Goal: Book appointment/travel/reservation

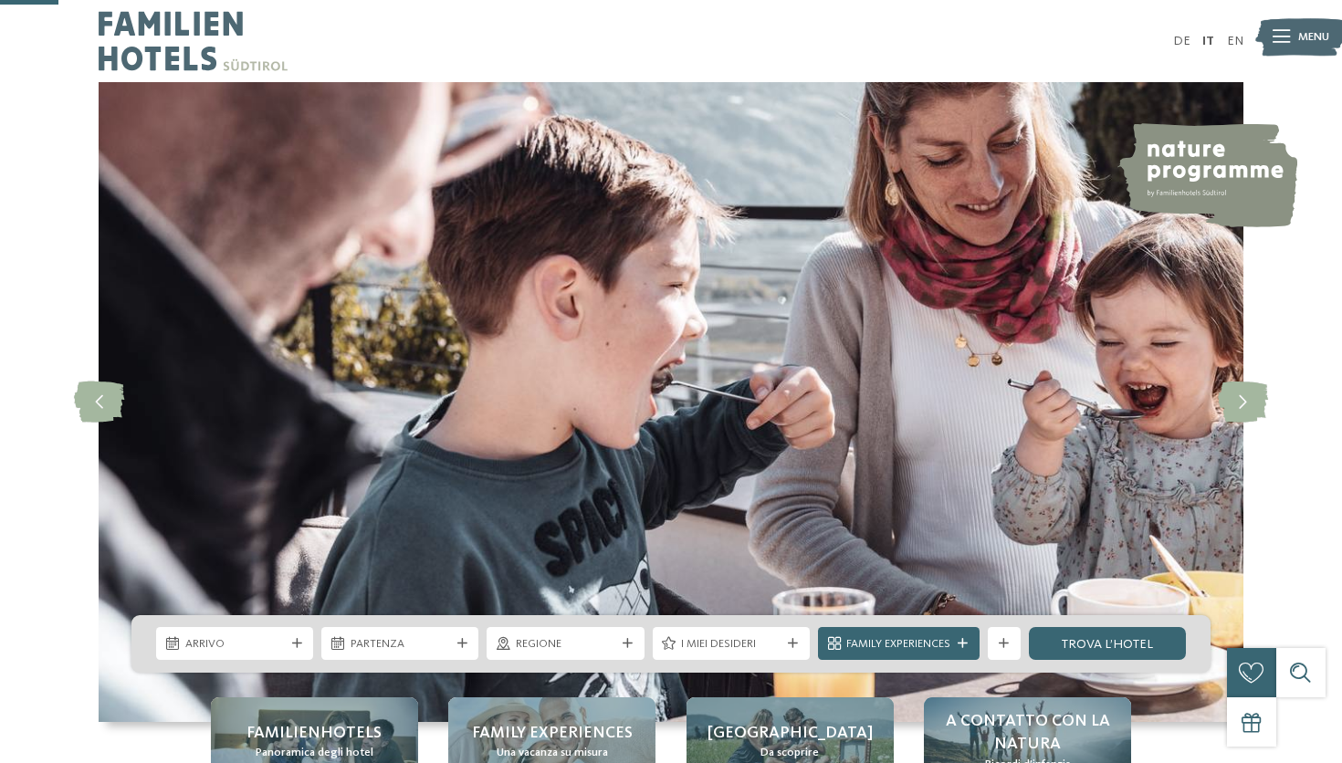
scroll to position [325, 0]
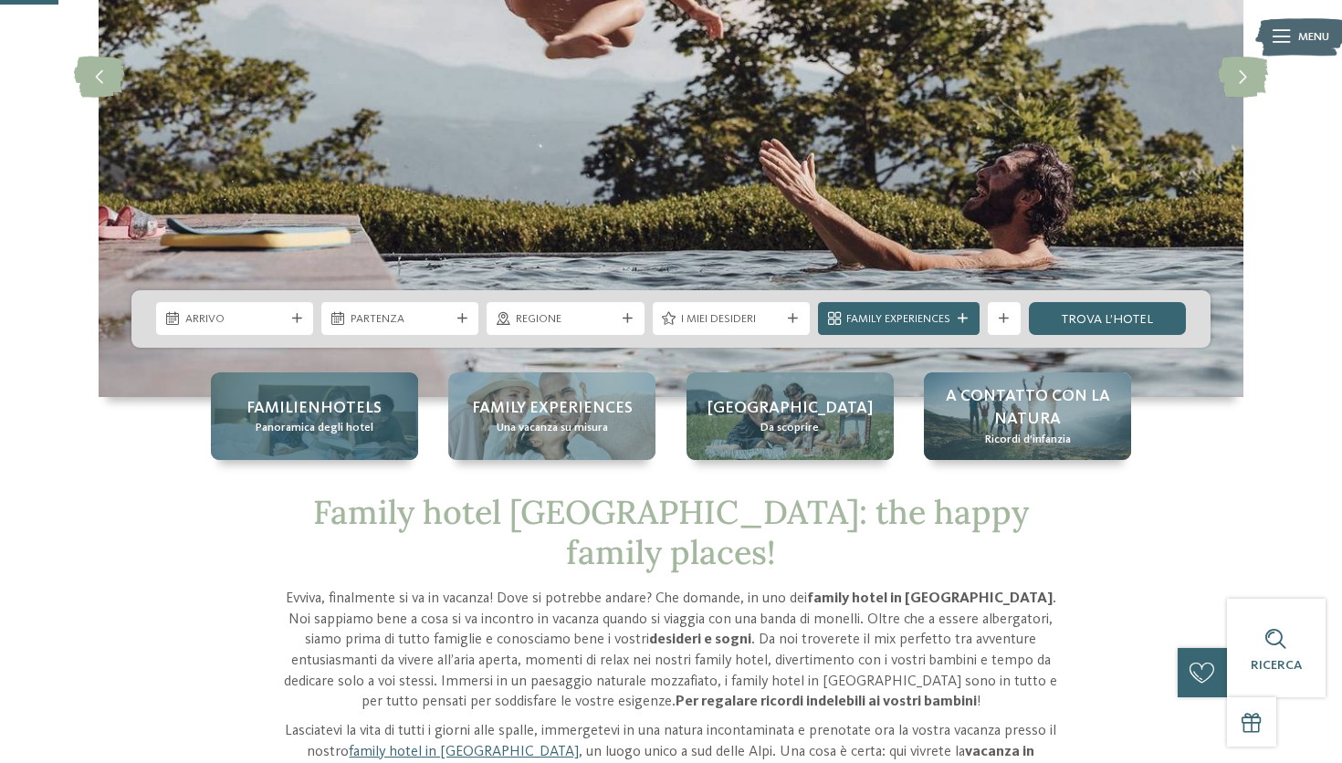
click at [346, 405] on span "Familienhotels" at bounding box center [314, 408] width 135 height 23
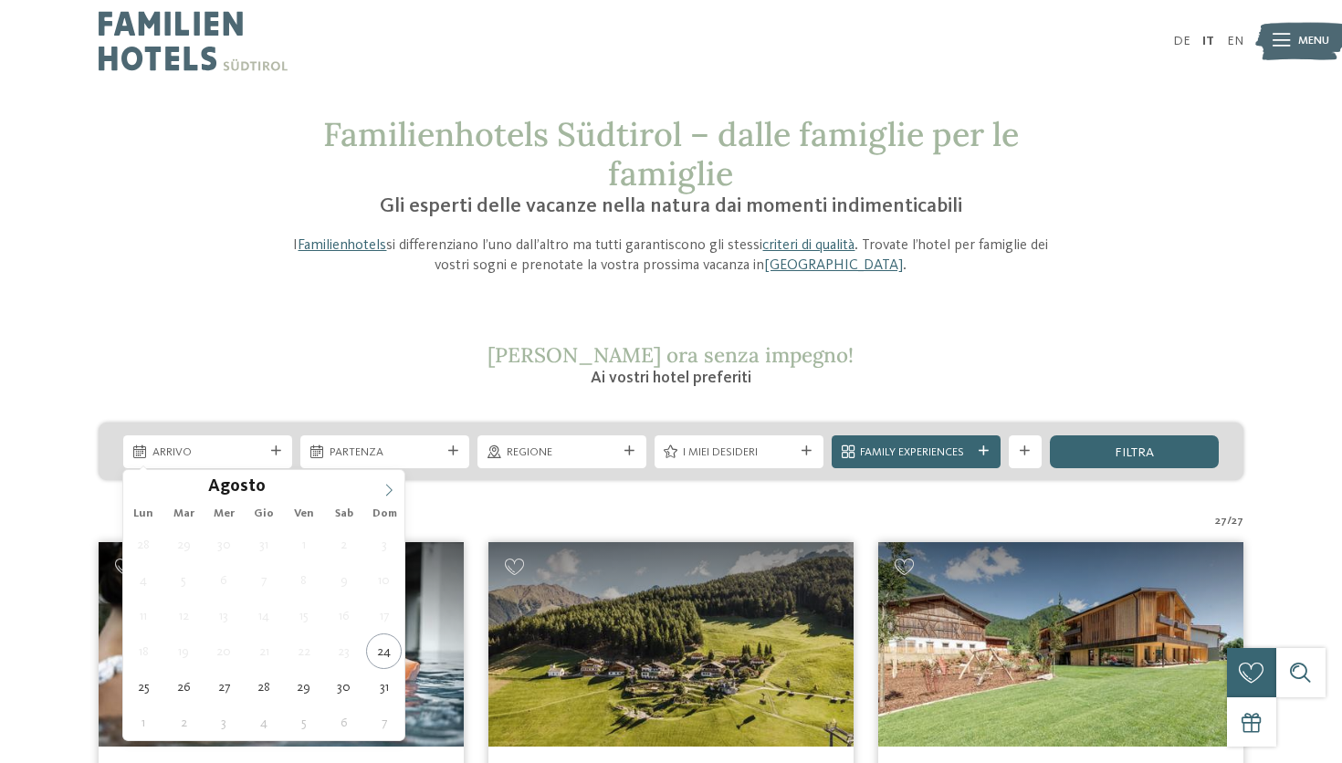
click at [394, 497] on icon at bounding box center [389, 490] width 13 height 13
type input "****"
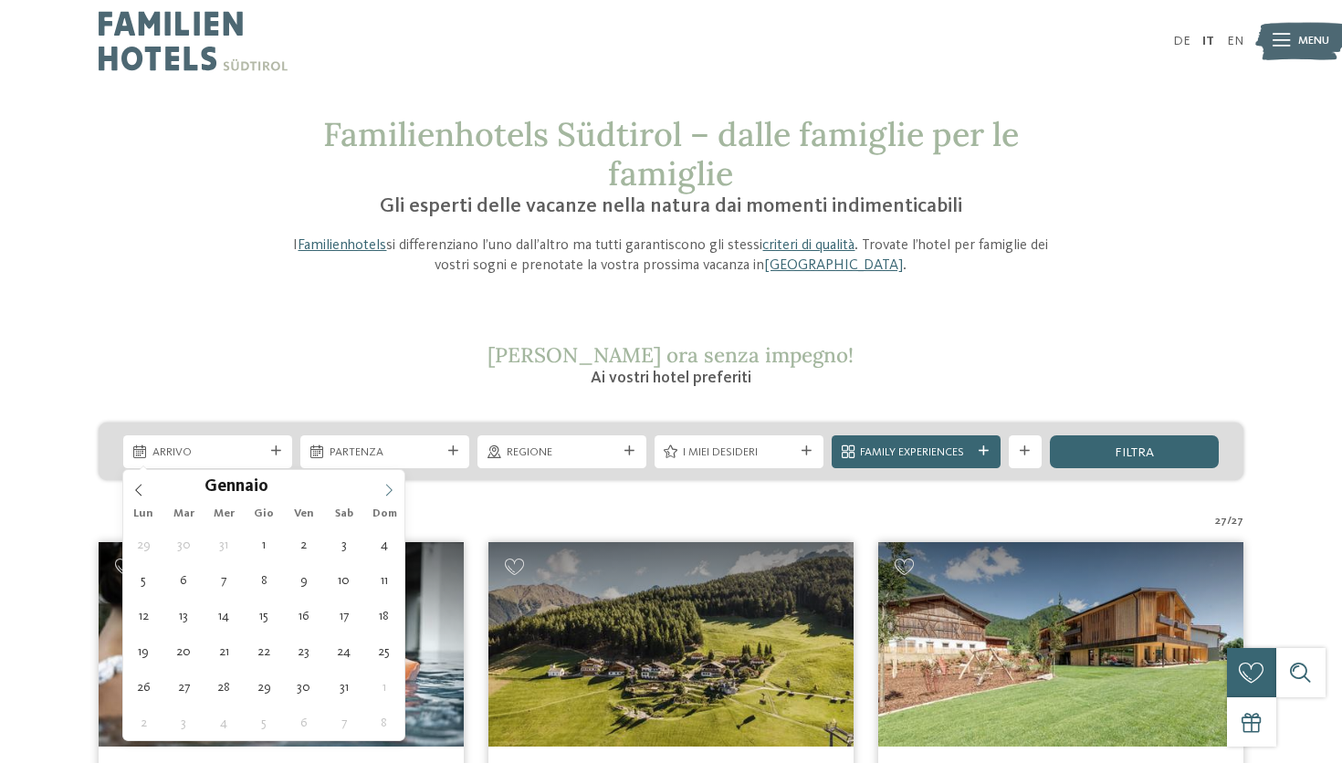
click at [394, 497] on icon at bounding box center [389, 490] width 13 height 13
type div "31.01.2026"
type input "****"
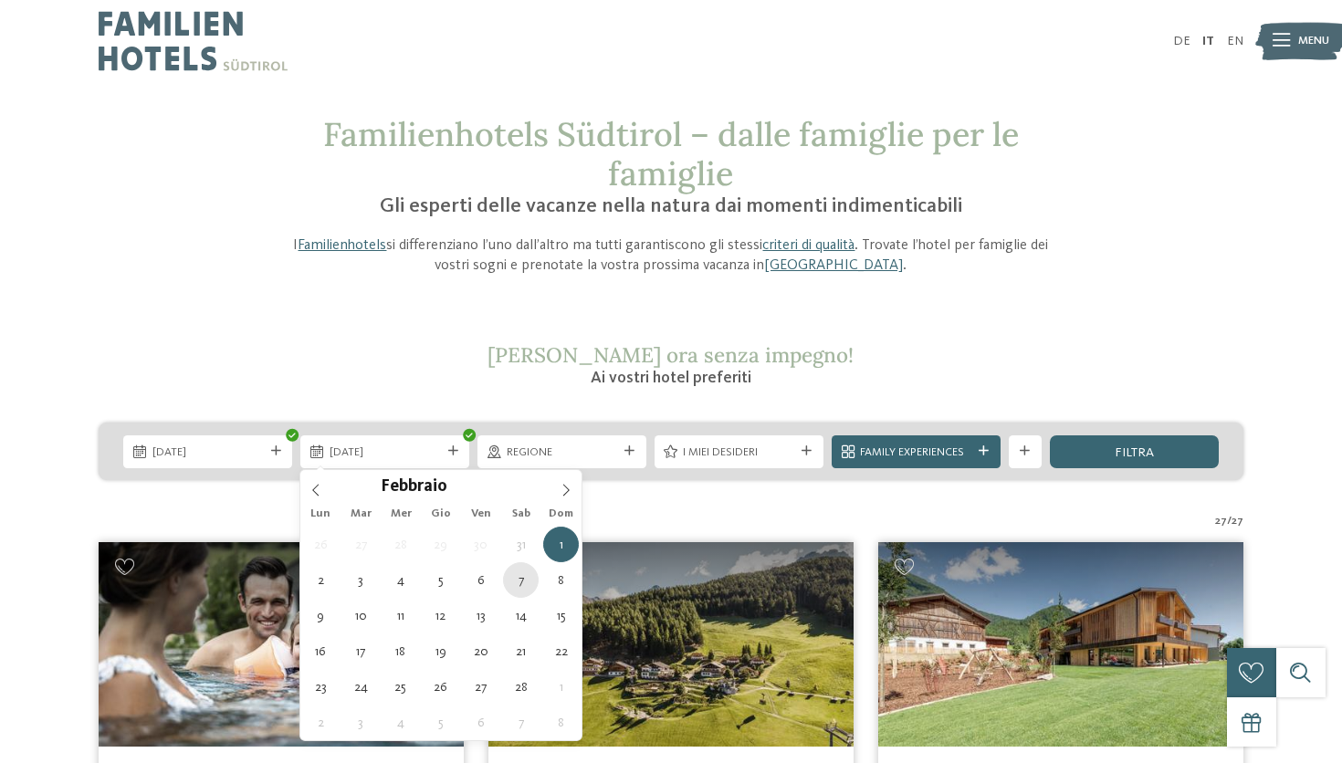
type div "07.02.2026"
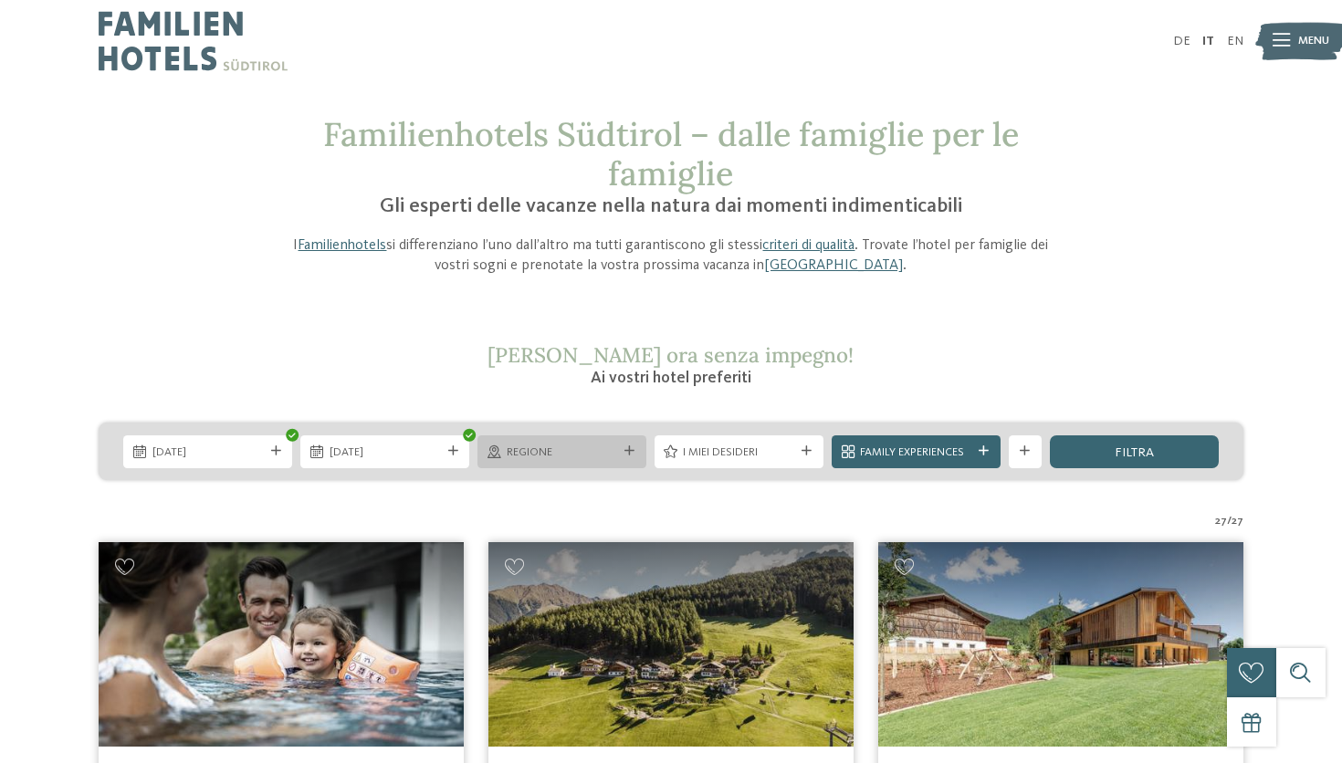
click at [601, 449] on span "Regione" at bounding box center [562, 453] width 111 height 16
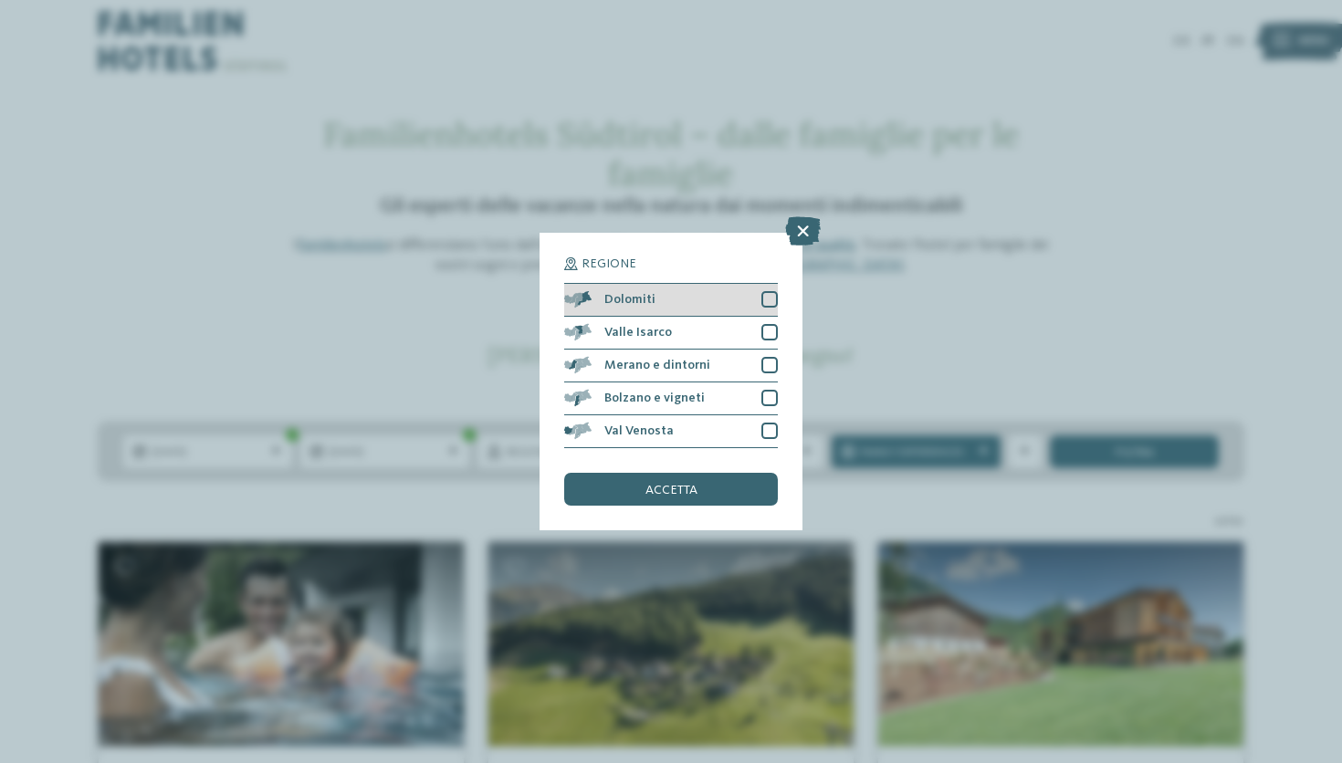
click at [763, 295] on div at bounding box center [769, 299] width 16 height 16
click at [672, 489] on span "accetta" at bounding box center [672, 490] width 52 height 13
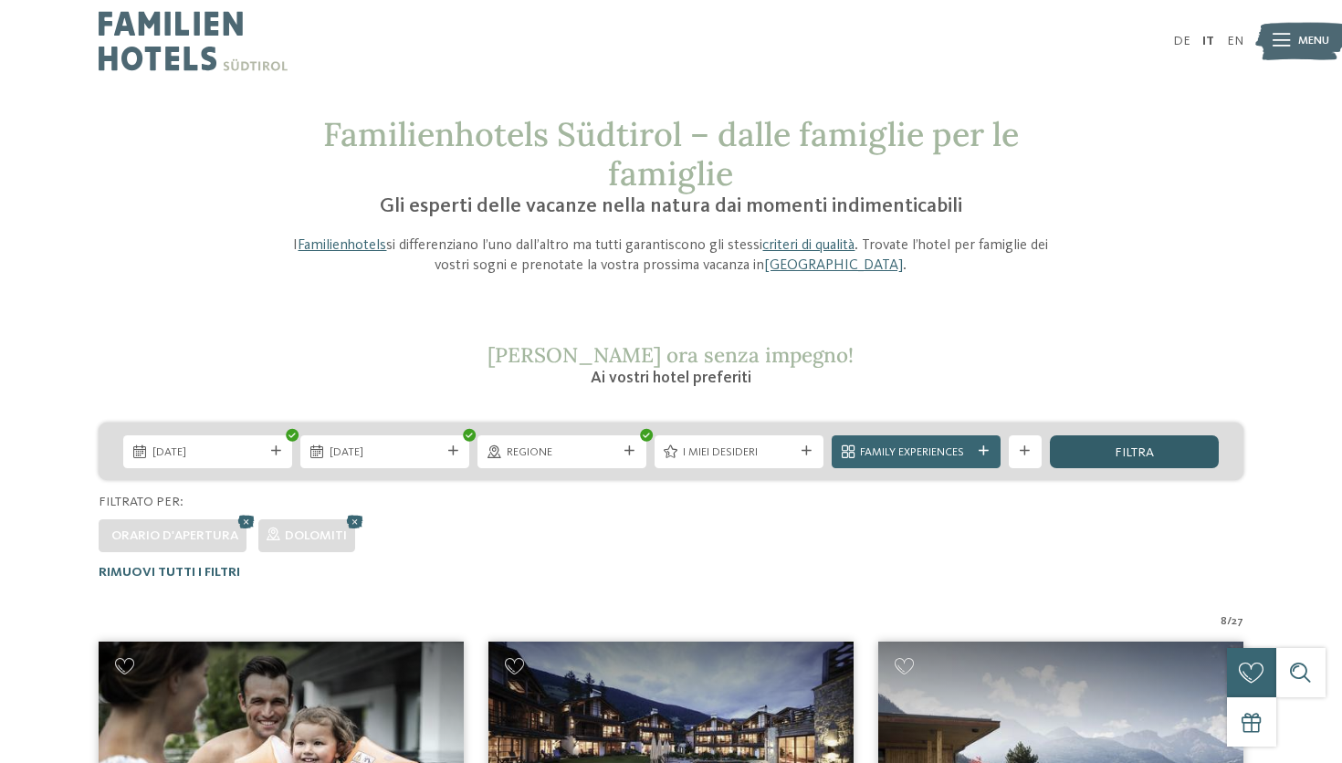
click at [1155, 449] on div "filtra" at bounding box center [1134, 452] width 169 height 33
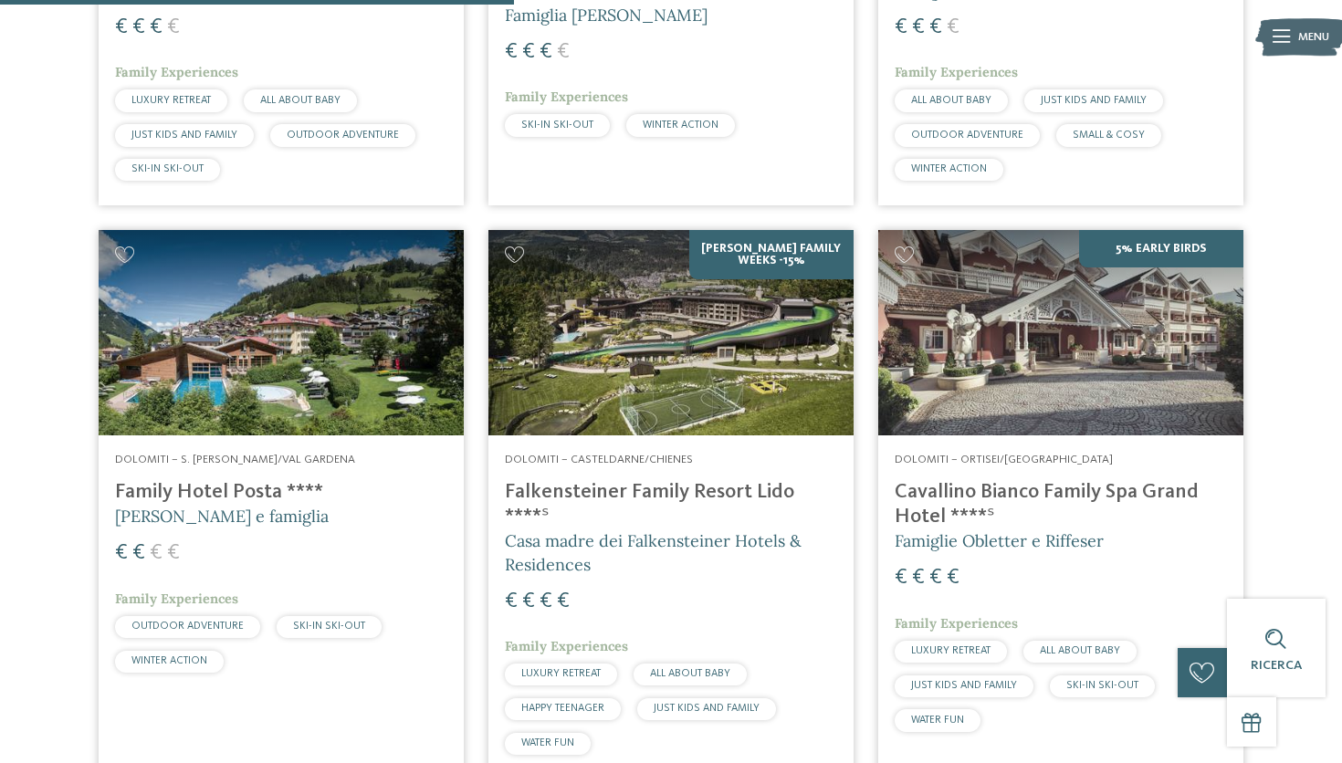
scroll to position [942, 0]
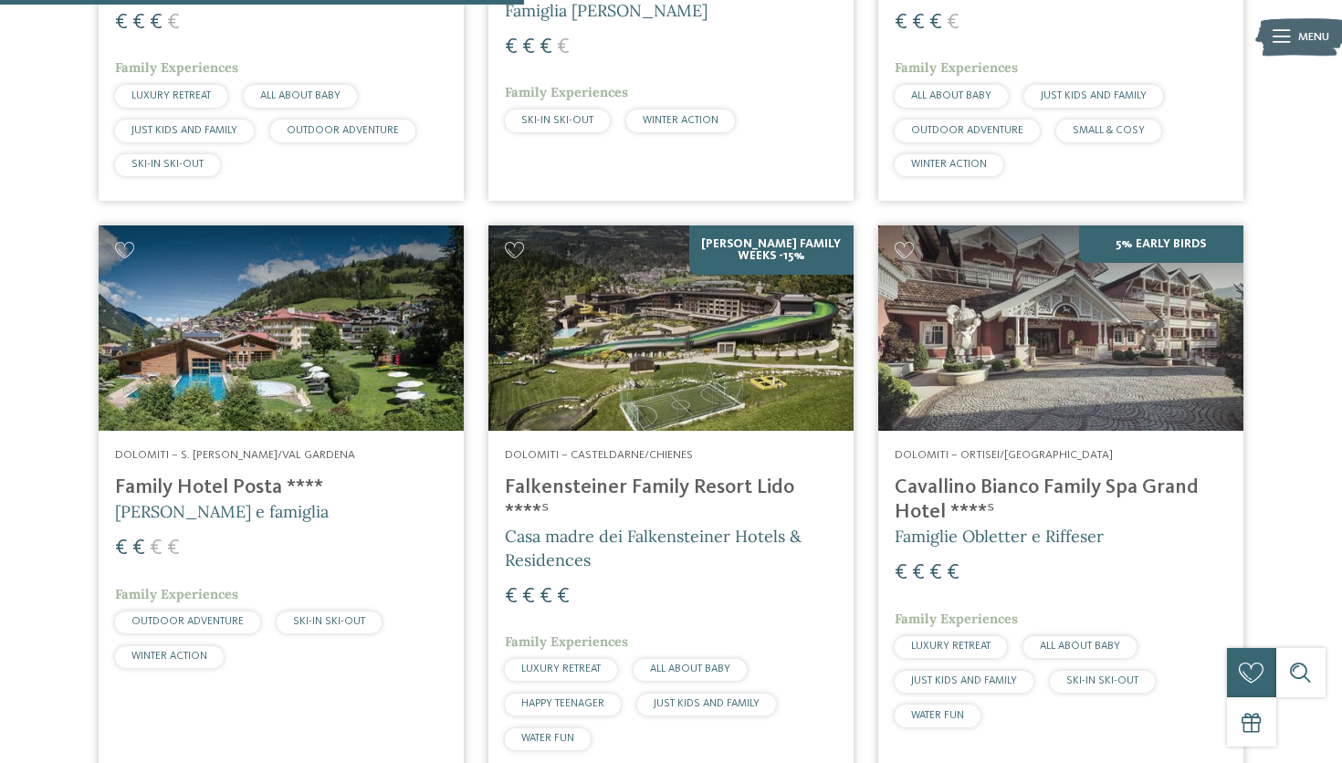
click at [937, 572] on span "€" at bounding box center [935, 573] width 13 height 22
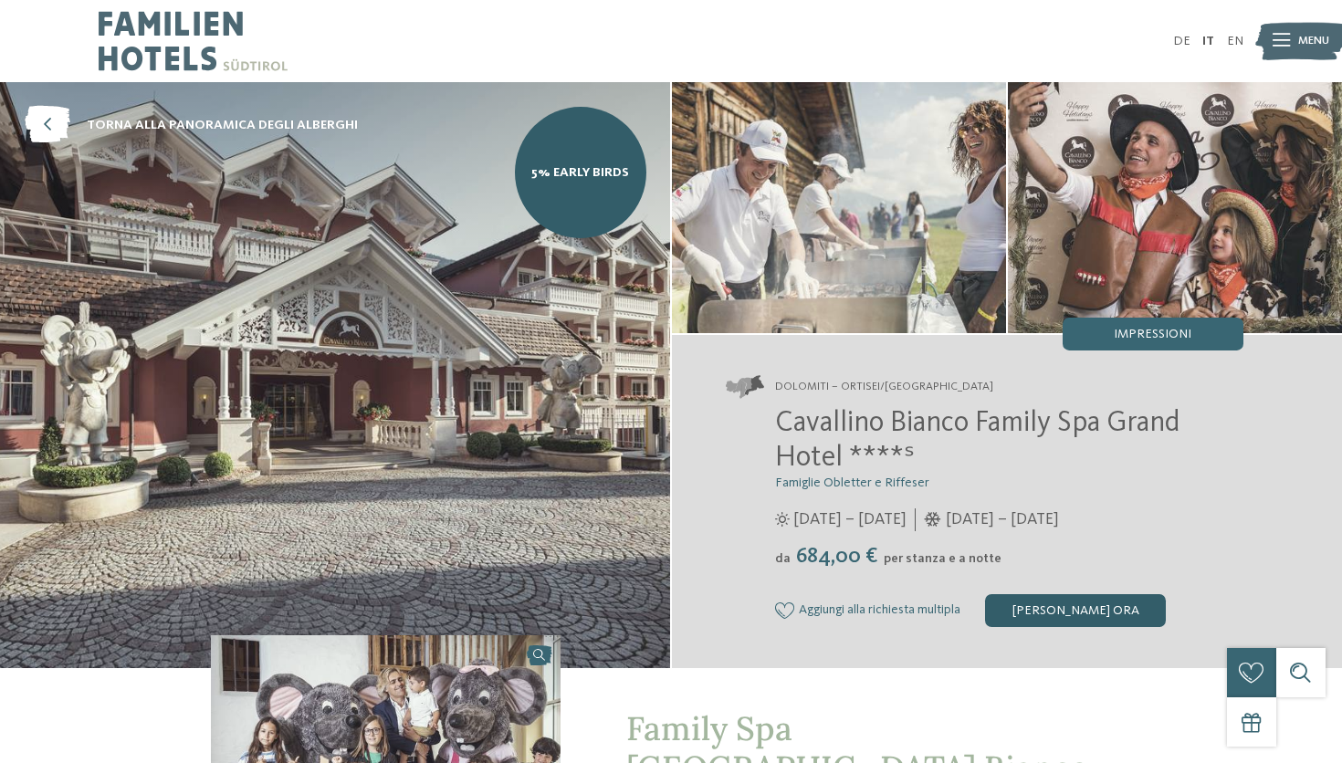
click at [1063, 611] on div "[PERSON_NAME] ora" at bounding box center [1075, 610] width 181 height 33
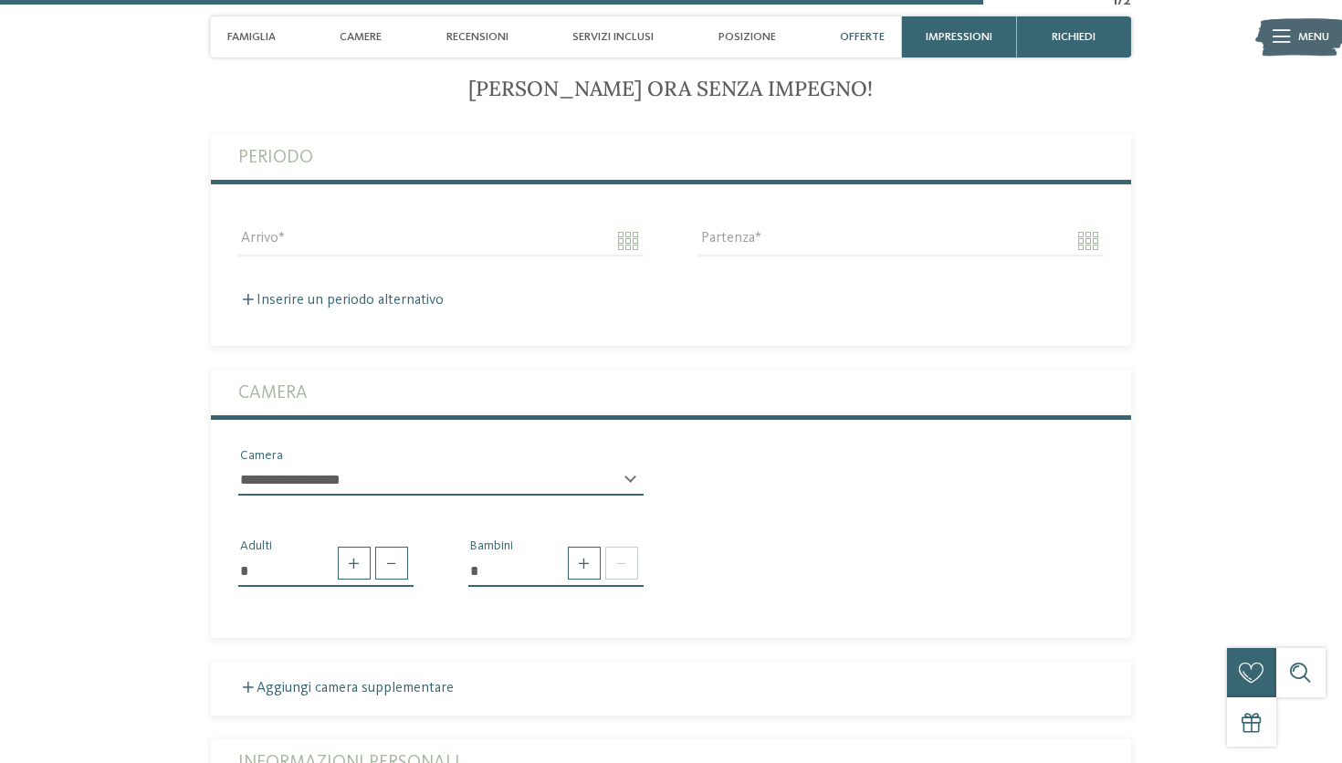
scroll to position [4367, 0]
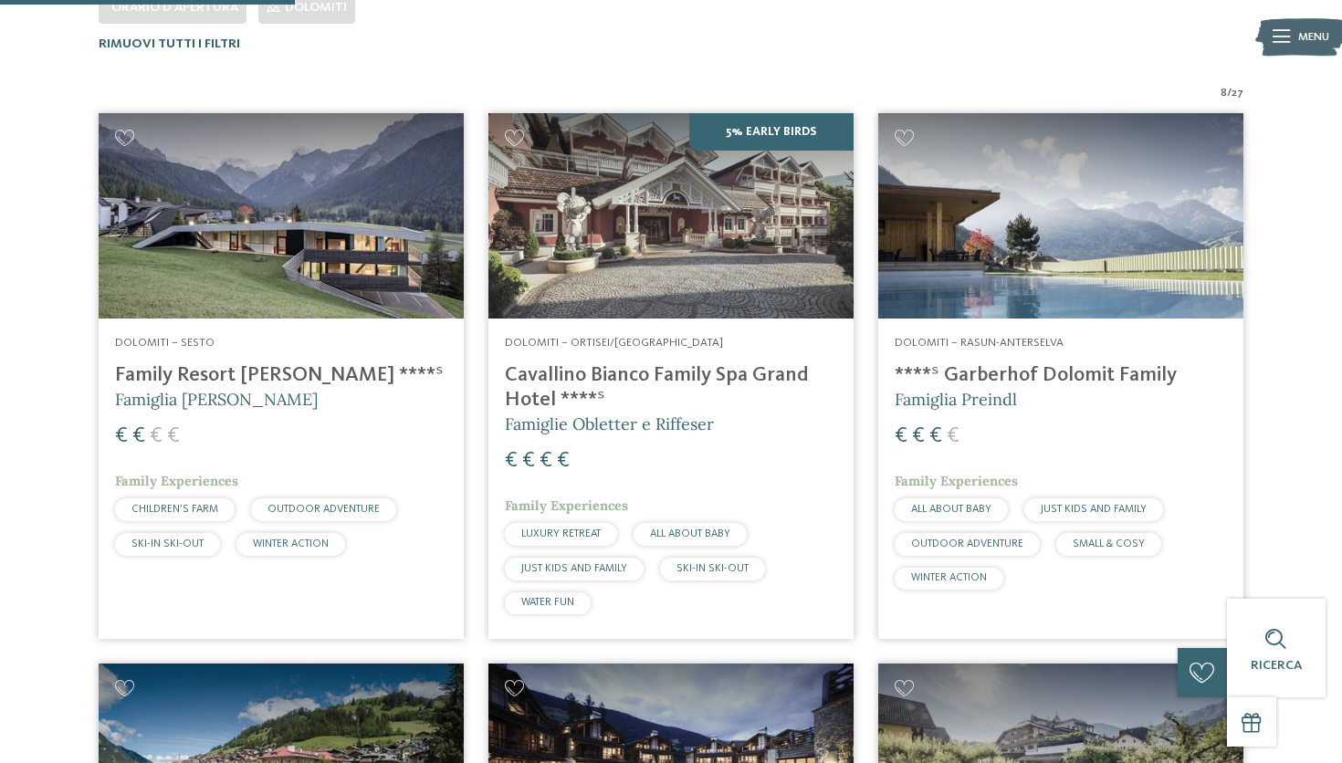
scroll to position [546, 0]
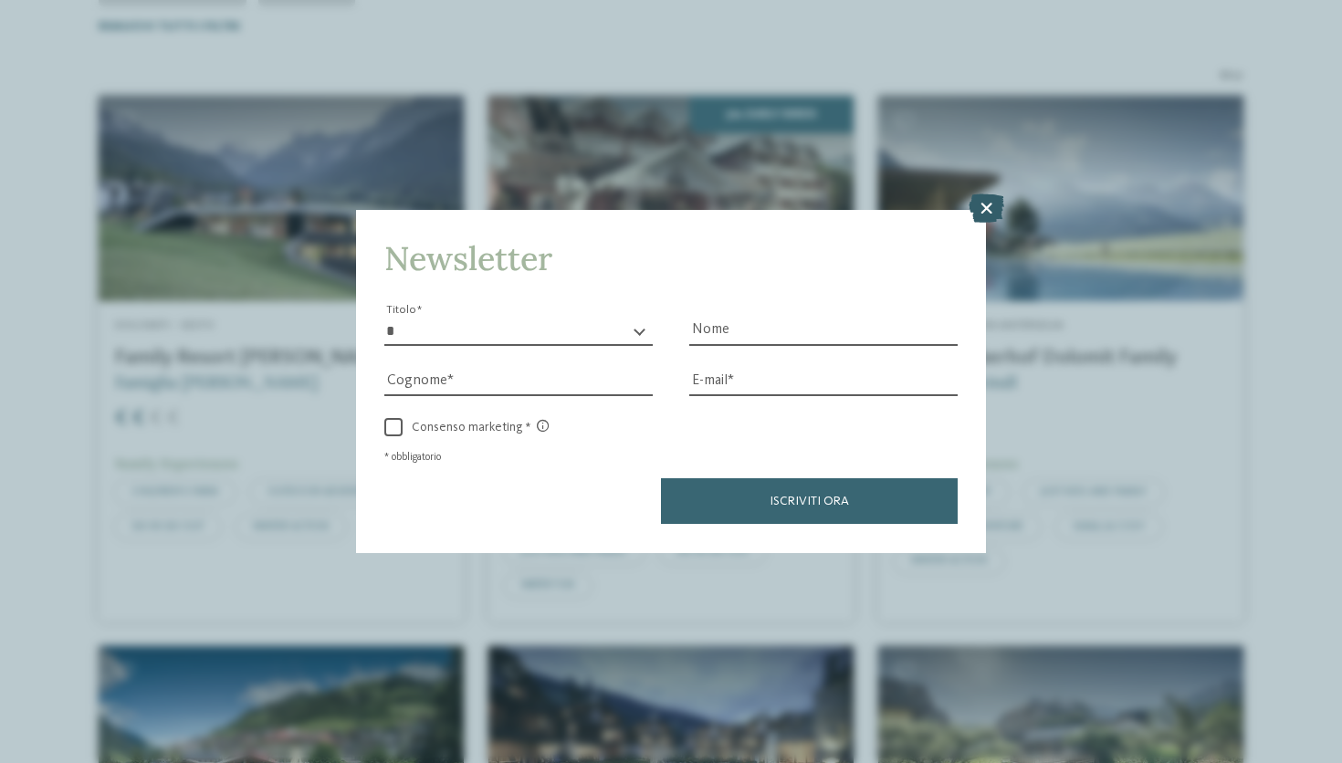
click at [984, 205] on icon at bounding box center [987, 208] width 36 height 29
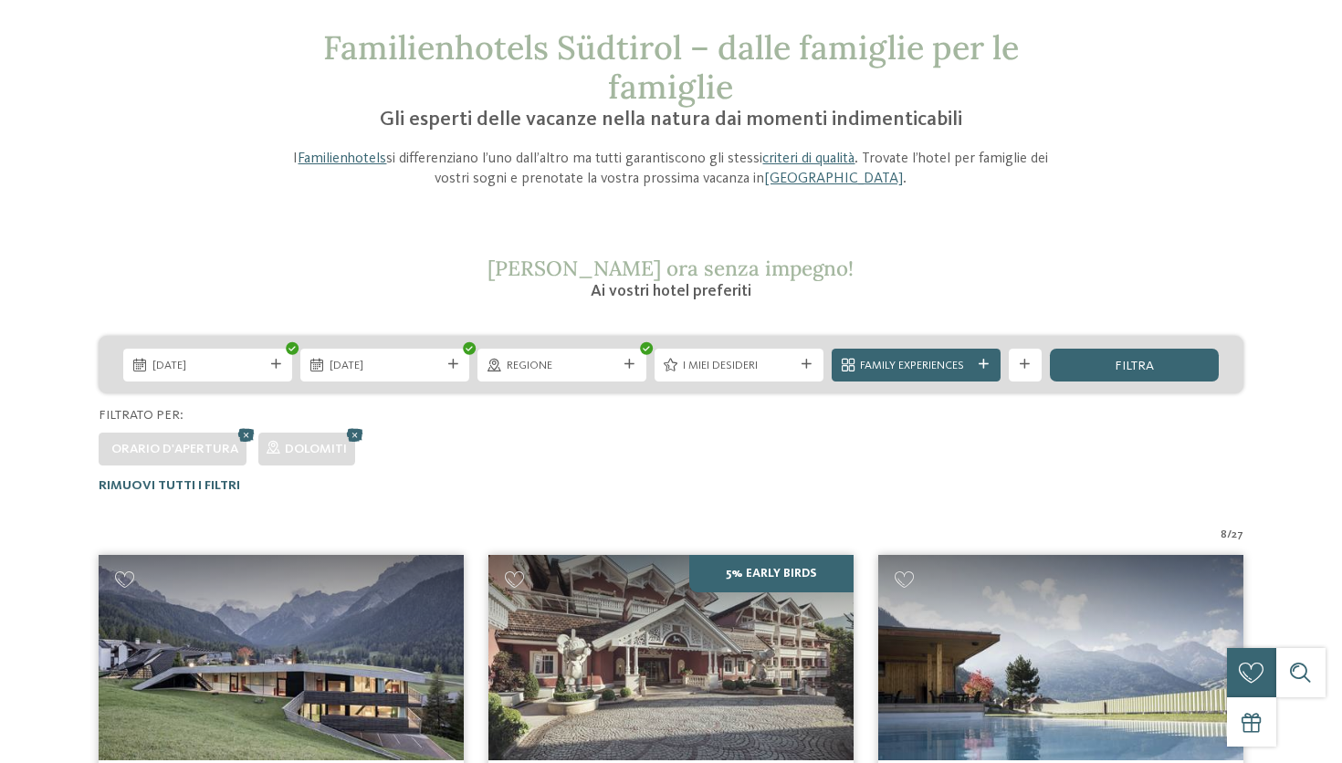
scroll to position [0, 0]
